Goal: Task Accomplishment & Management: Use online tool/utility

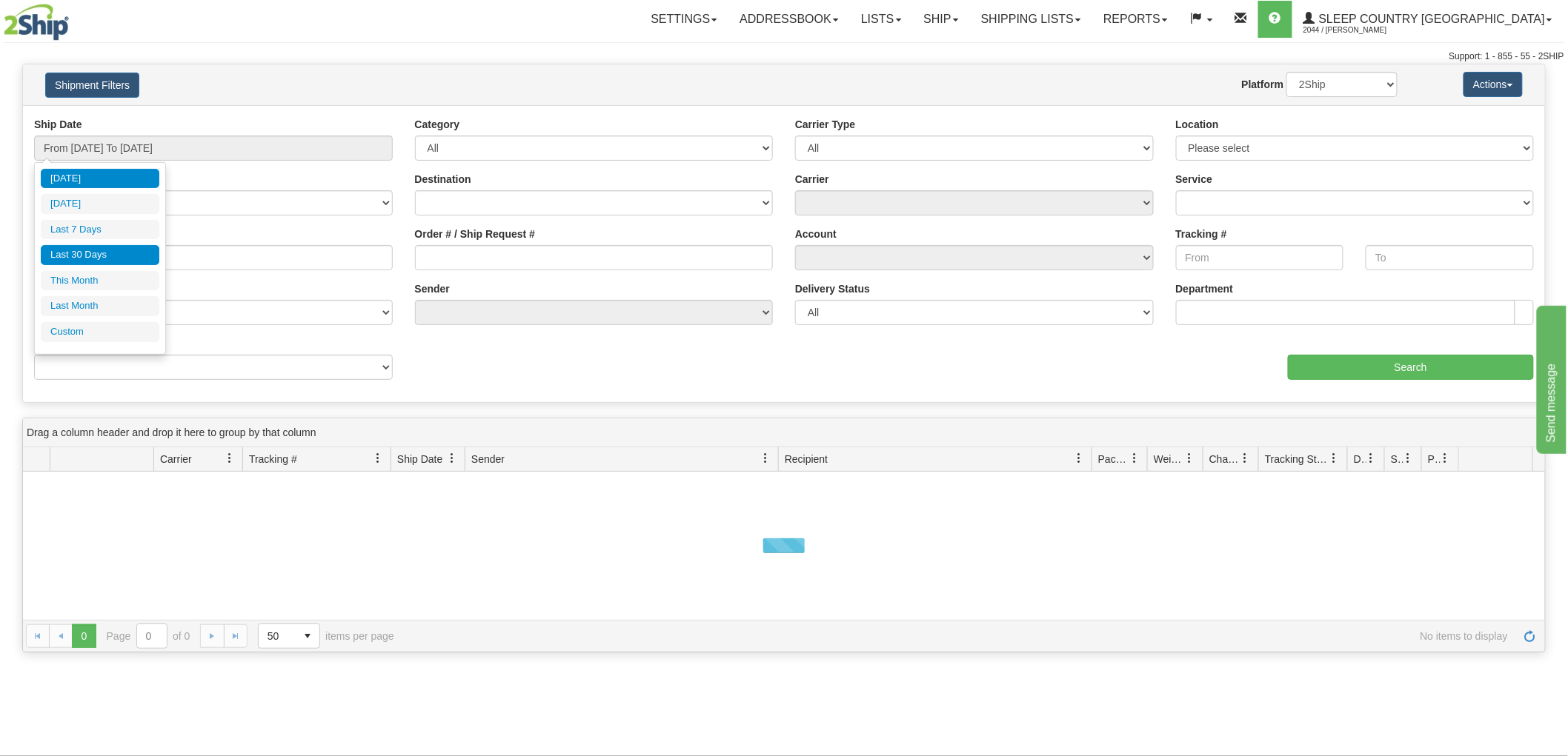
click at [82, 253] on li "Last 30 Days" at bounding box center [100, 256] width 119 height 20
type input "From [DATE] To [DATE]"
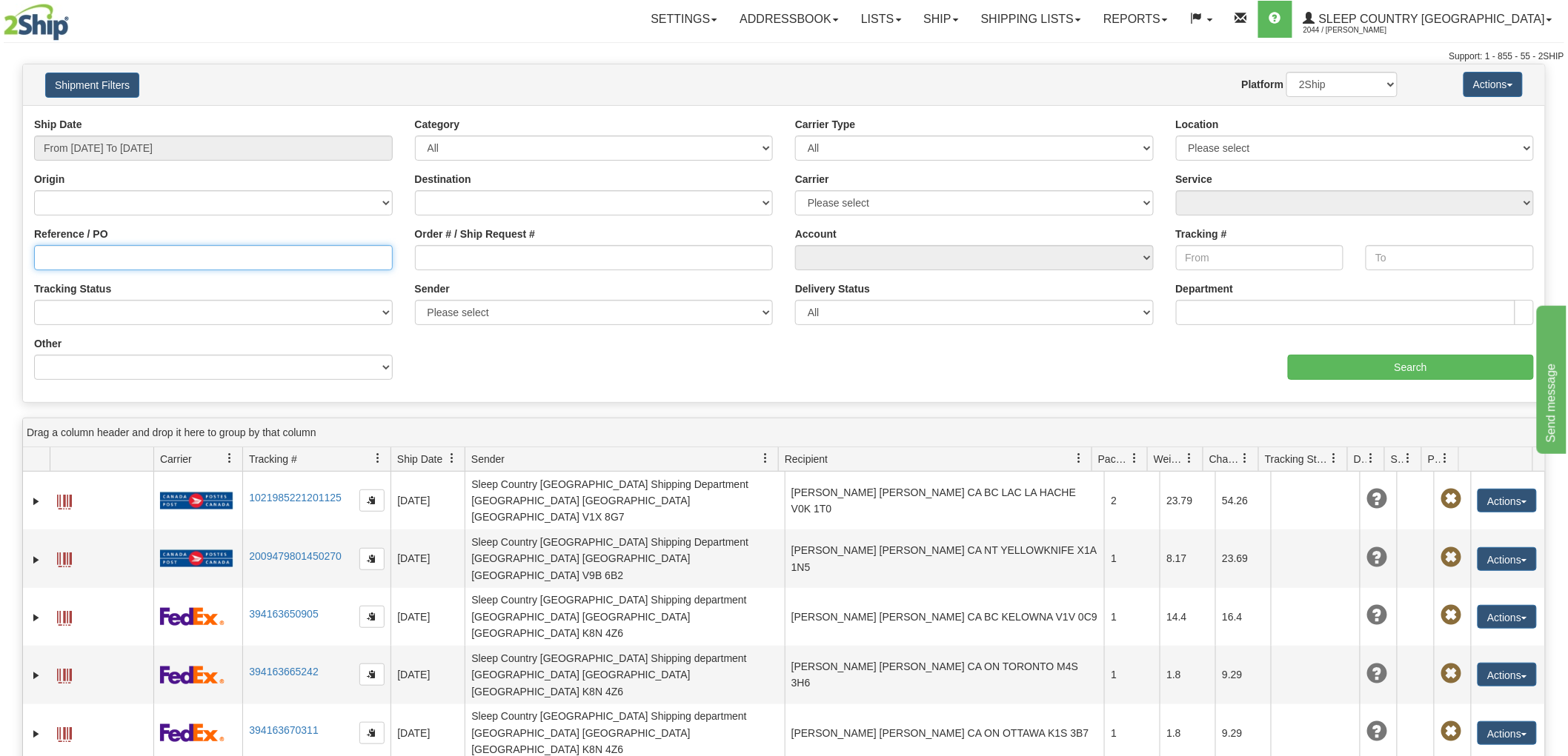
click at [120, 252] on input "Reference / PO" at bounding box center [213, 258] width 359 height 25
paste input "1060960"
type input "1060960"
click at [1384, 352] on div "aaa Search" at bounding box center [1164, 358] width 761 height 44
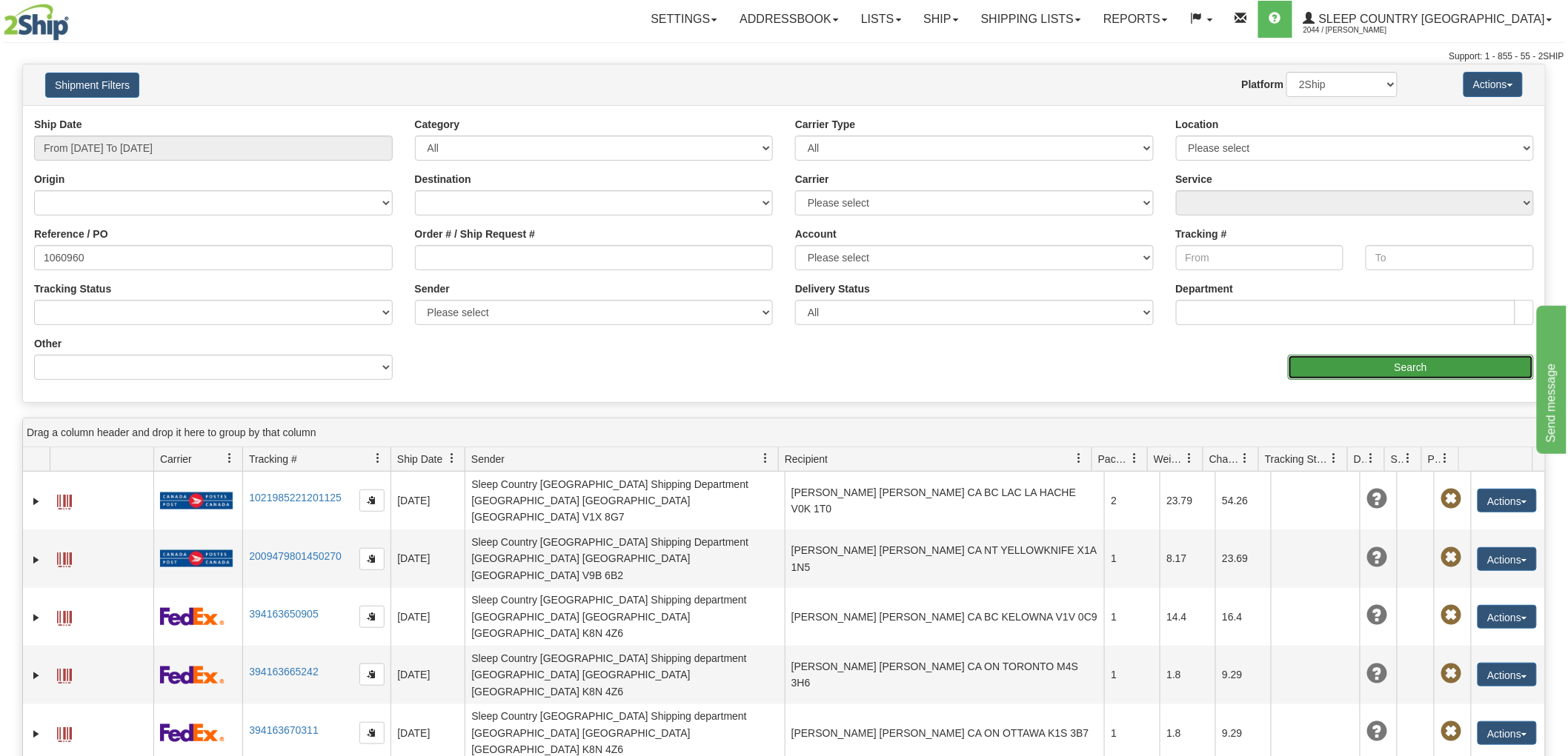
click at [1373, 365] on input "Search" at bounding box center [1410, 367] width 246 height 25
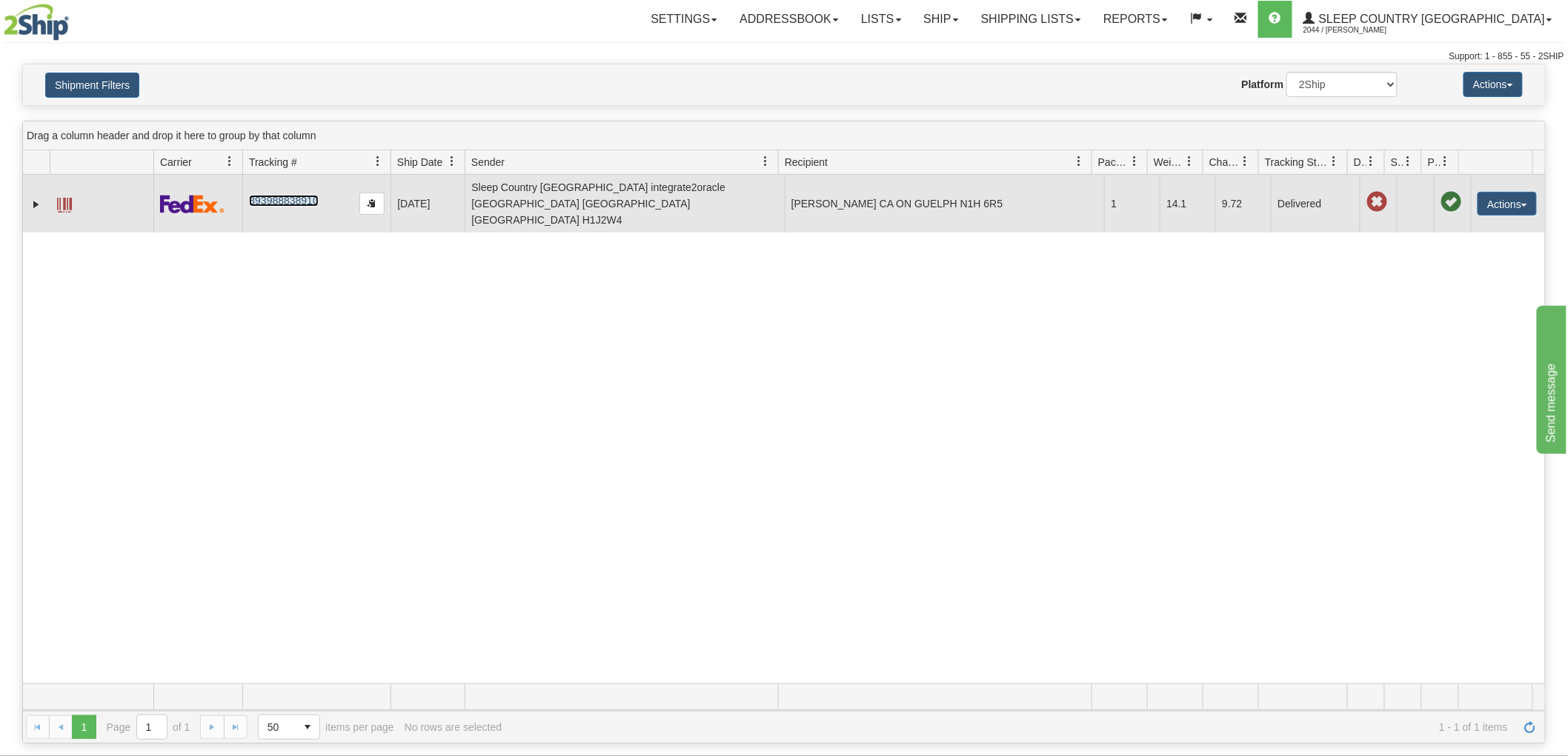
click at [285, 195] on link "393988838910" at bounding box center [284, 200] width 69 height 12
click at [1495, 192] on button "Actions" at bounding box center [1507, 204] width 59 height 24
click at [1448, 242] on link "Return" at bounding box center [1476, 250] width 119 height 19
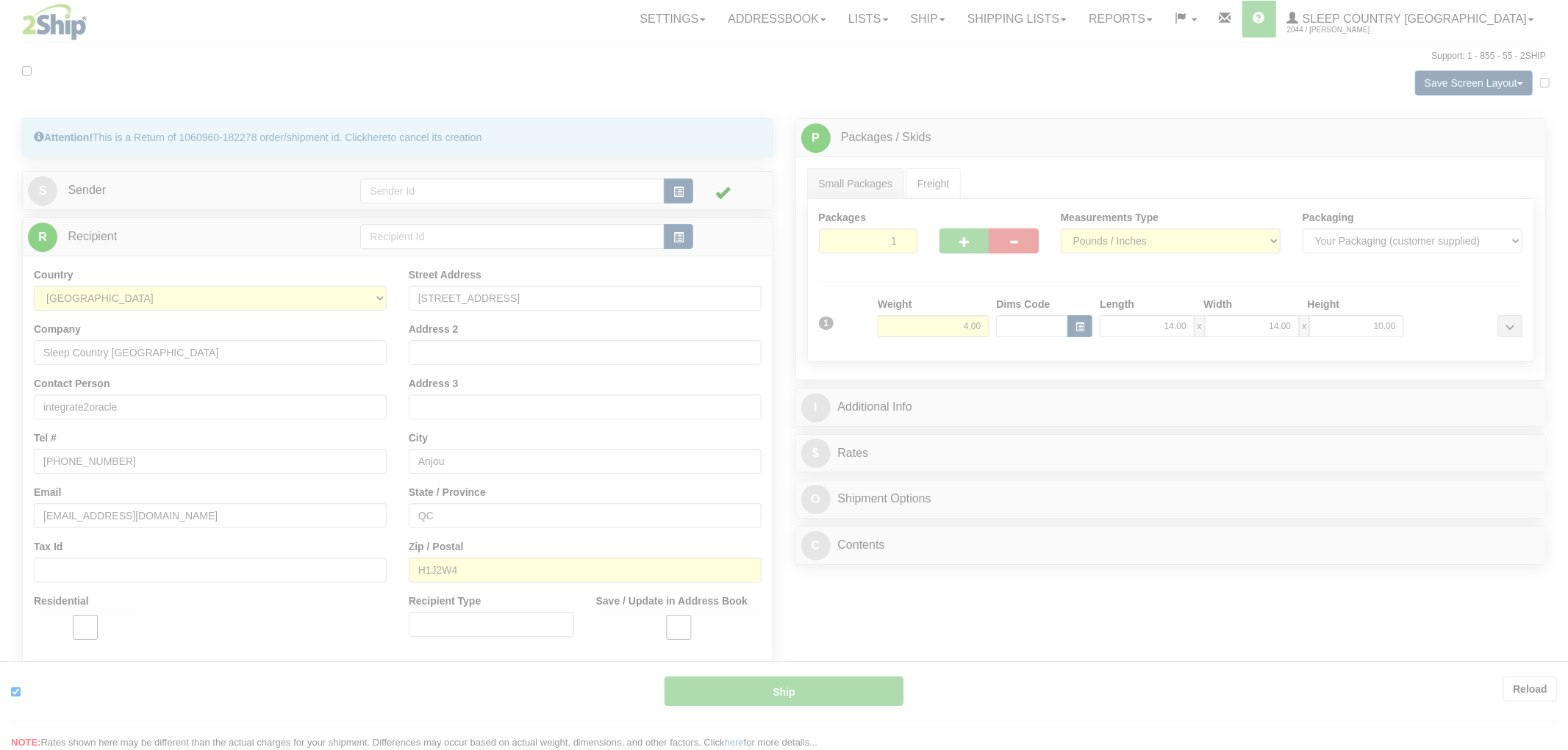
type input "92"
type input "09:16"
type input "16:00"
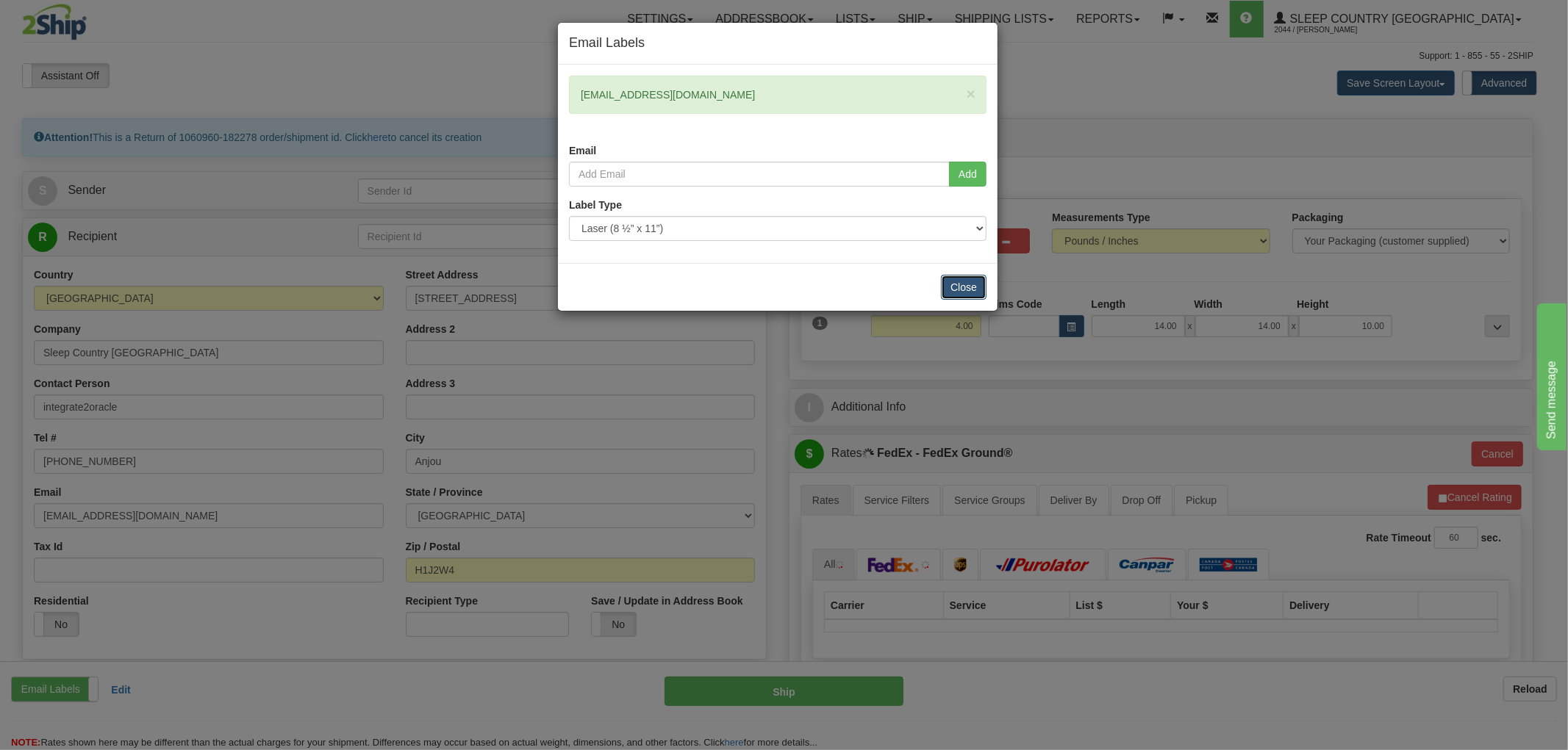
click at [956, 280] on button "Close" at bounding box center [964, 287] width 46 height 25
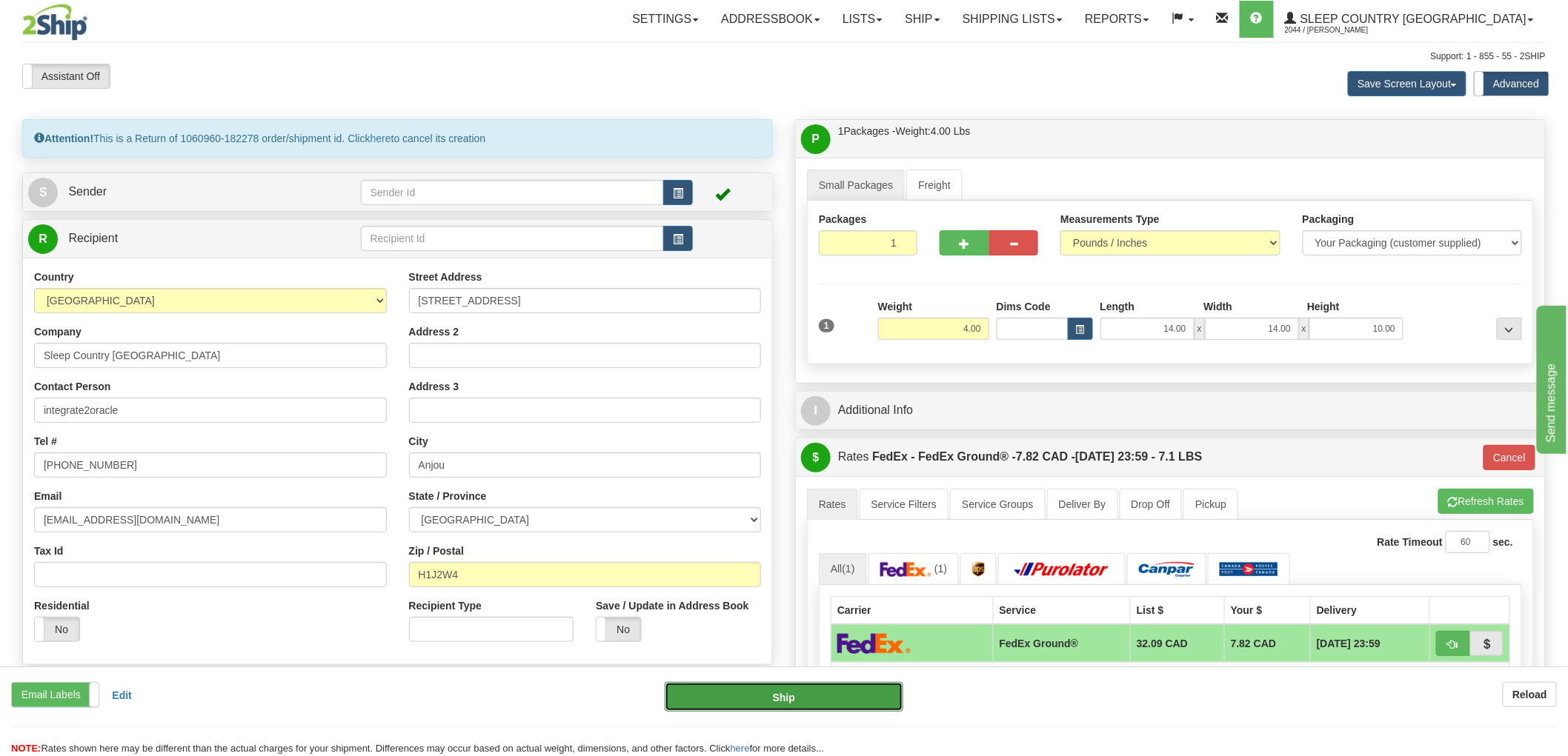
click at [775, 697] on button "Ship" at bounding box center [784, 697] width 239 height 30
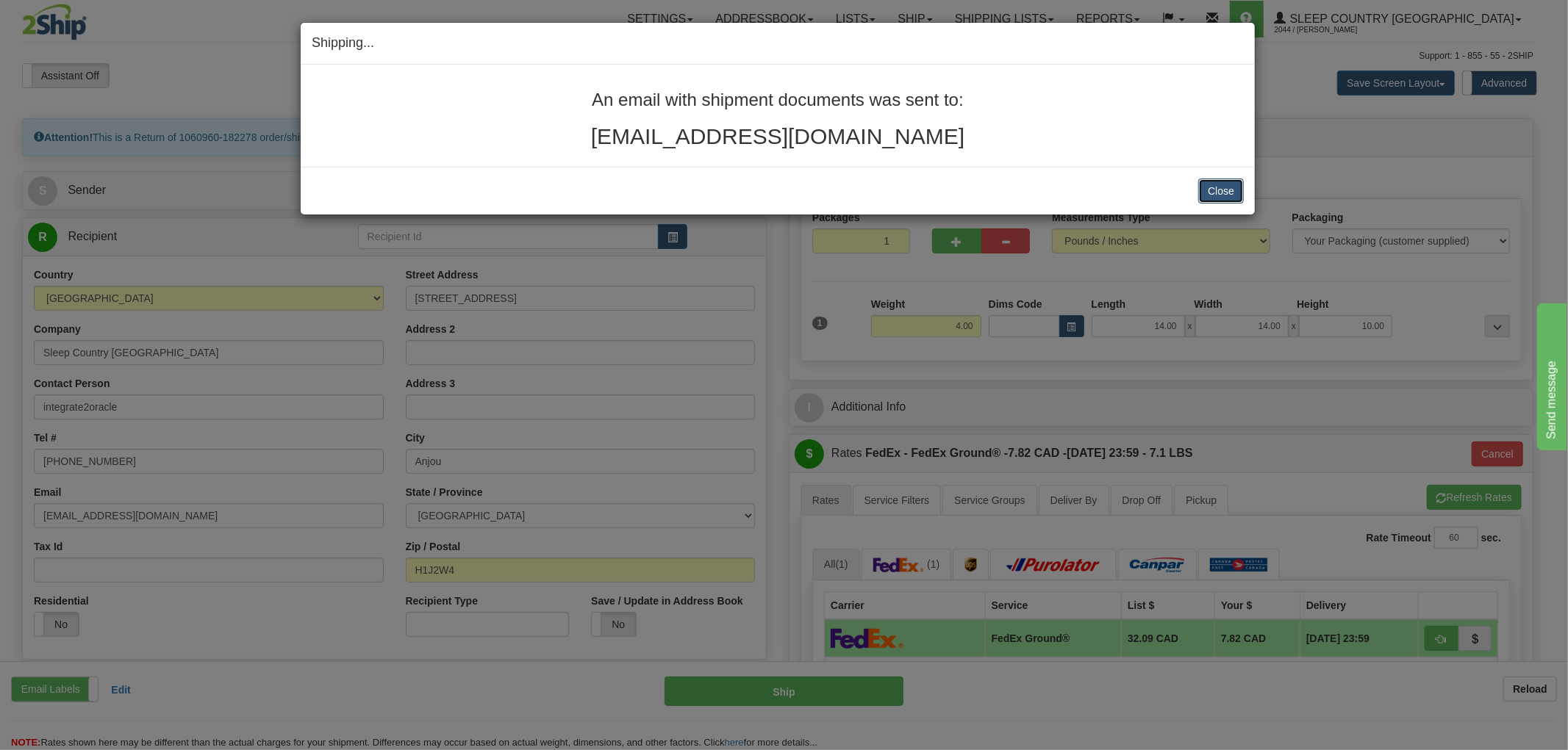
click at [1216, 188] on button "Close" at bounding box center [1221, 190] width 46 height 25
